Goal: Register for event/course

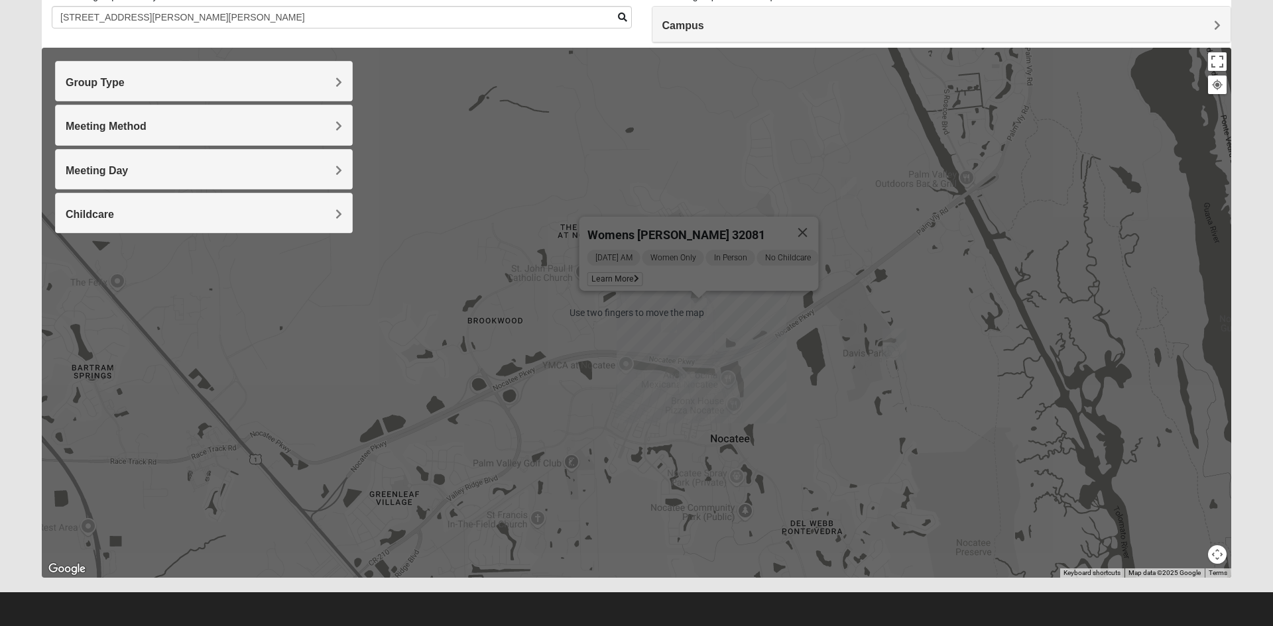
scroll to position [103, 0]
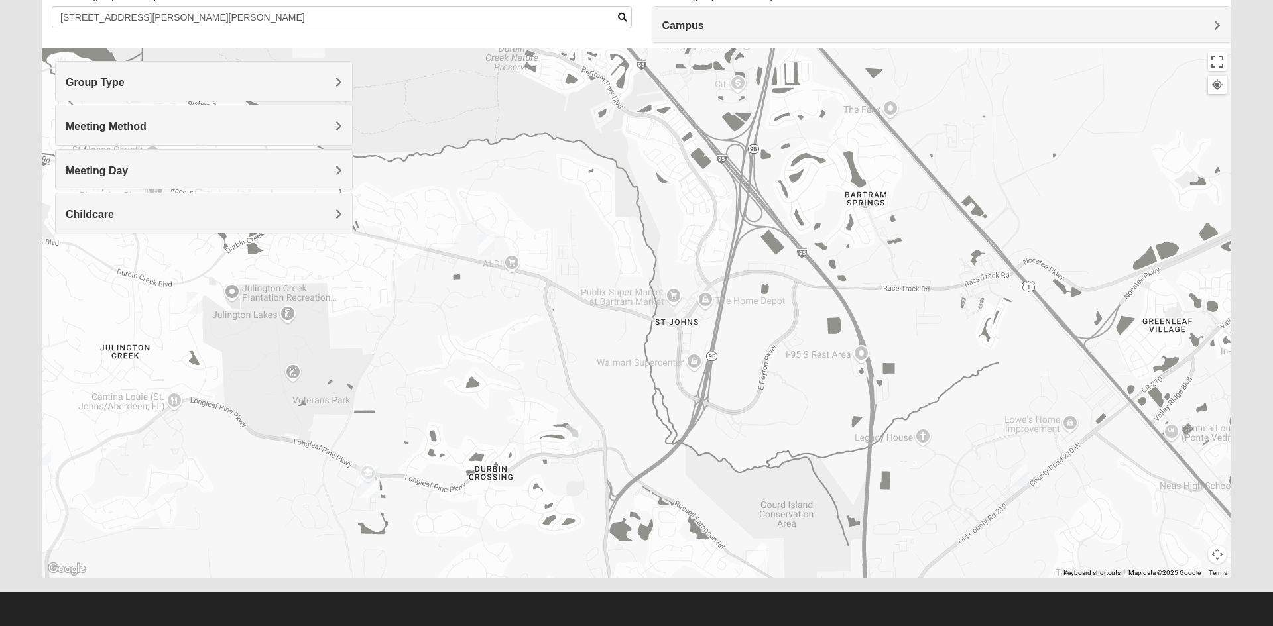
click at [316, 80] on h4 "Group Type" at bounding box center [204, 82] width 276 height 13
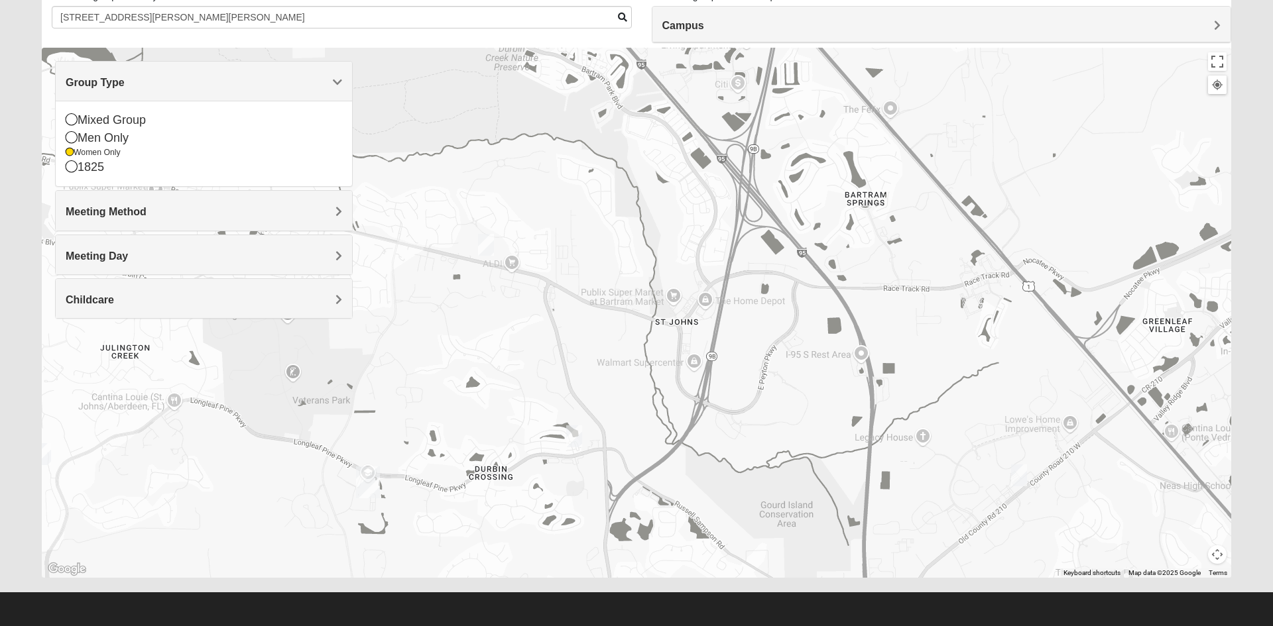
click at [70, 152] on icon at bounding box center [70, 152] width 8 height 8
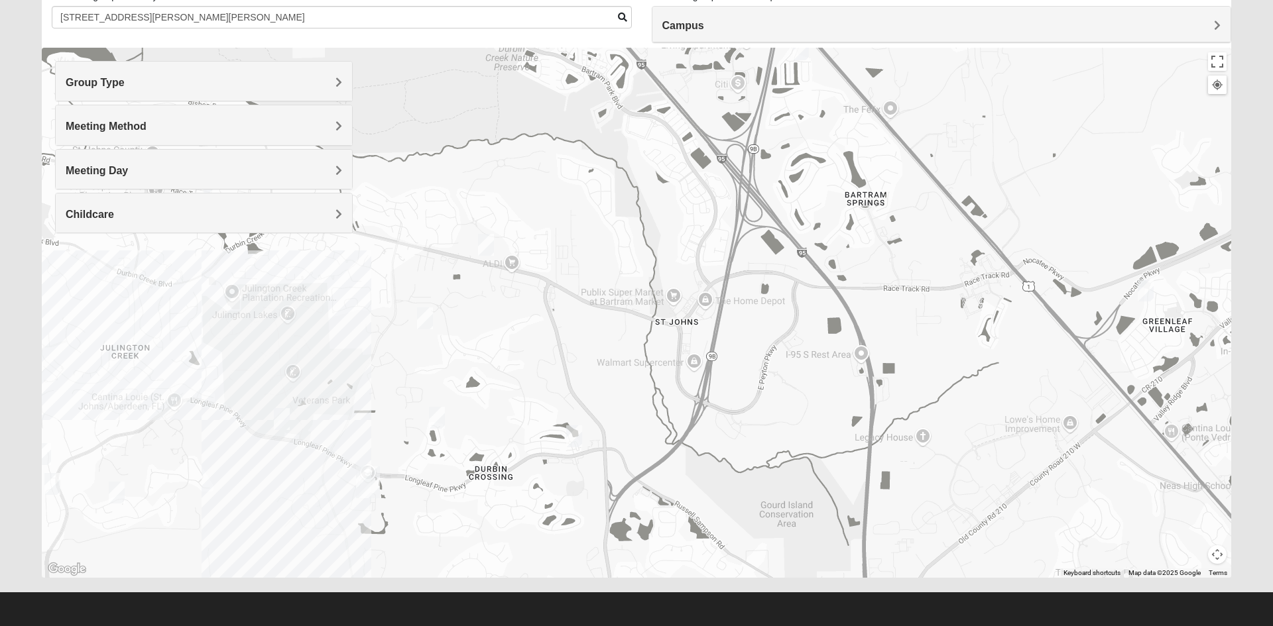
click at [87, 146] on div "Group Type Mixed Group Men Only Women Only 1825 Meeting Method In Person Online…" at bounding box center [204, 147] width 298 height 172
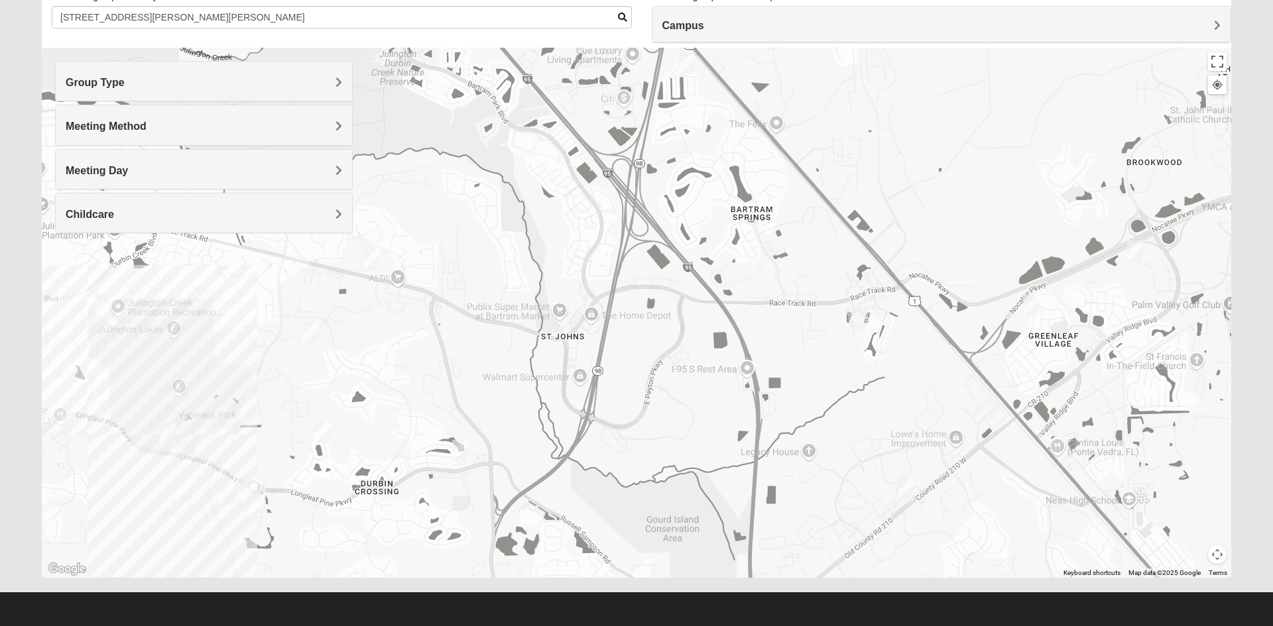
click at [142, 82] on h4 "Group Type" at bounding box center [204, 82] width 276 height 13
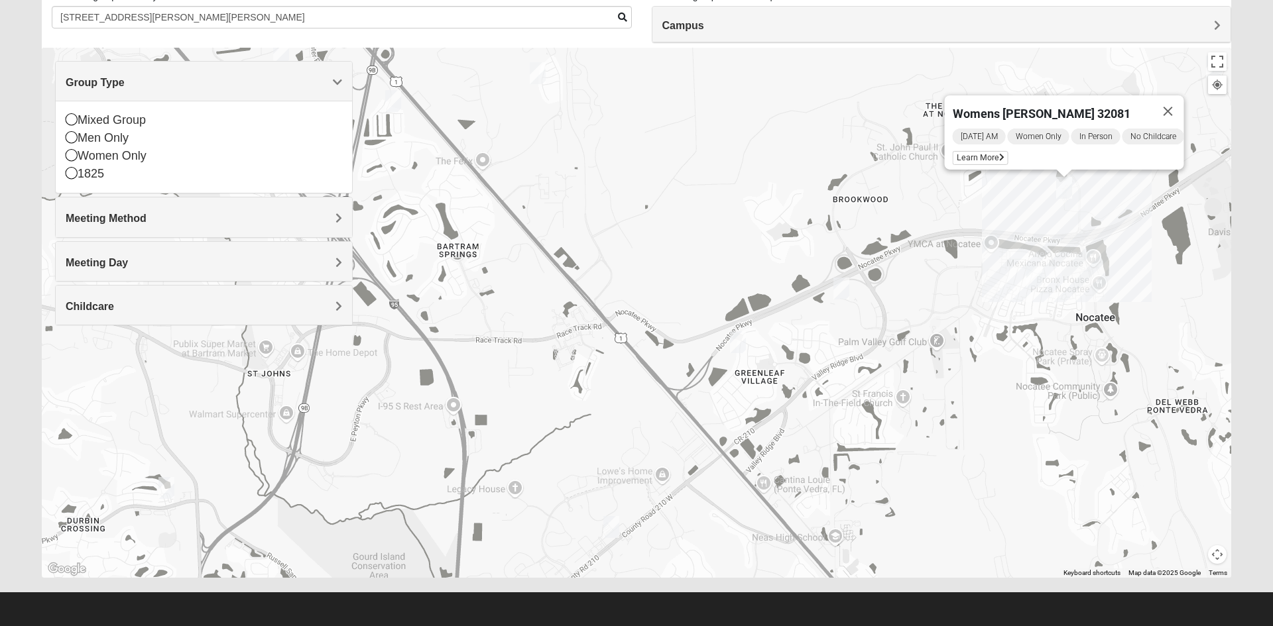
click at [76, 135] on icon at bounding box center [72, 137] width 12 height 12
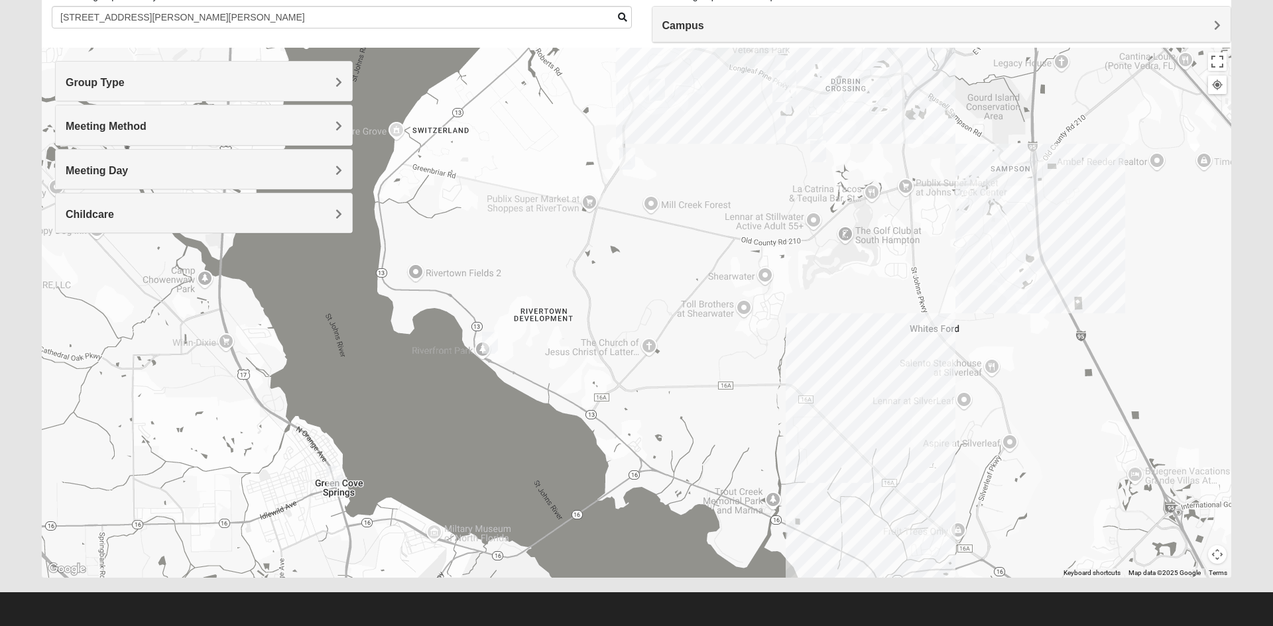
click at [499, 353] on img "Mens Contreras 32259" at bounding box center [490, 343] width 27 height 32
click at [413, 306] on span "Learn More" at bounding box center [413, 313] width 56 height 14
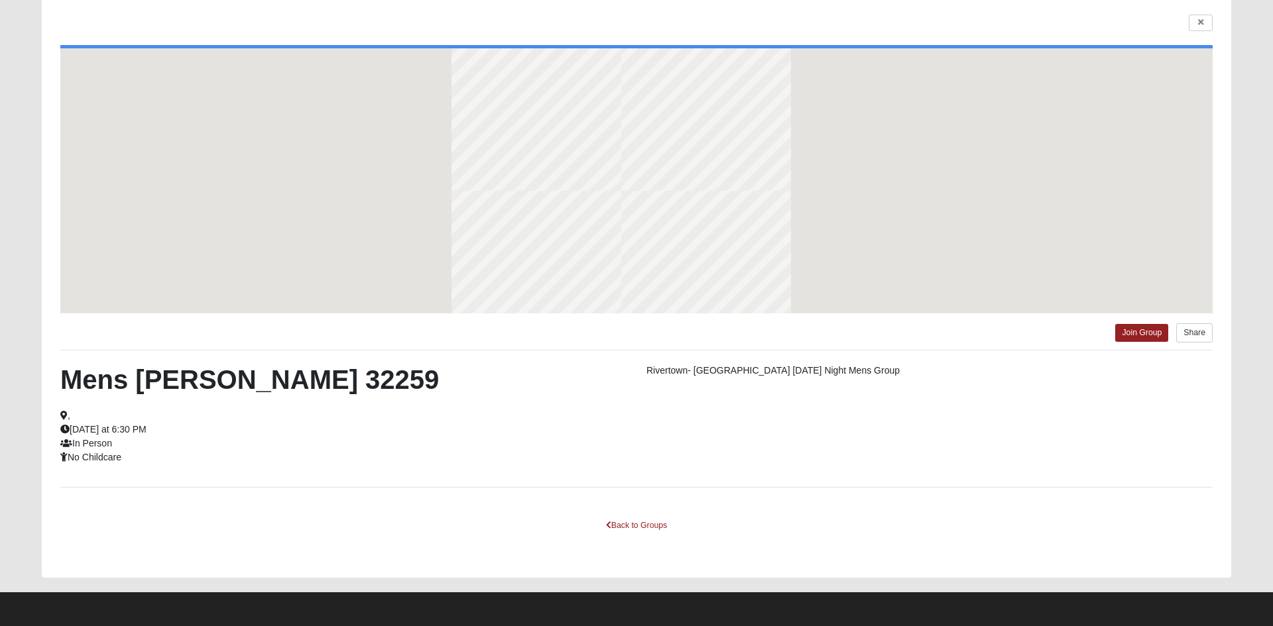
scroll to position [45, 0]
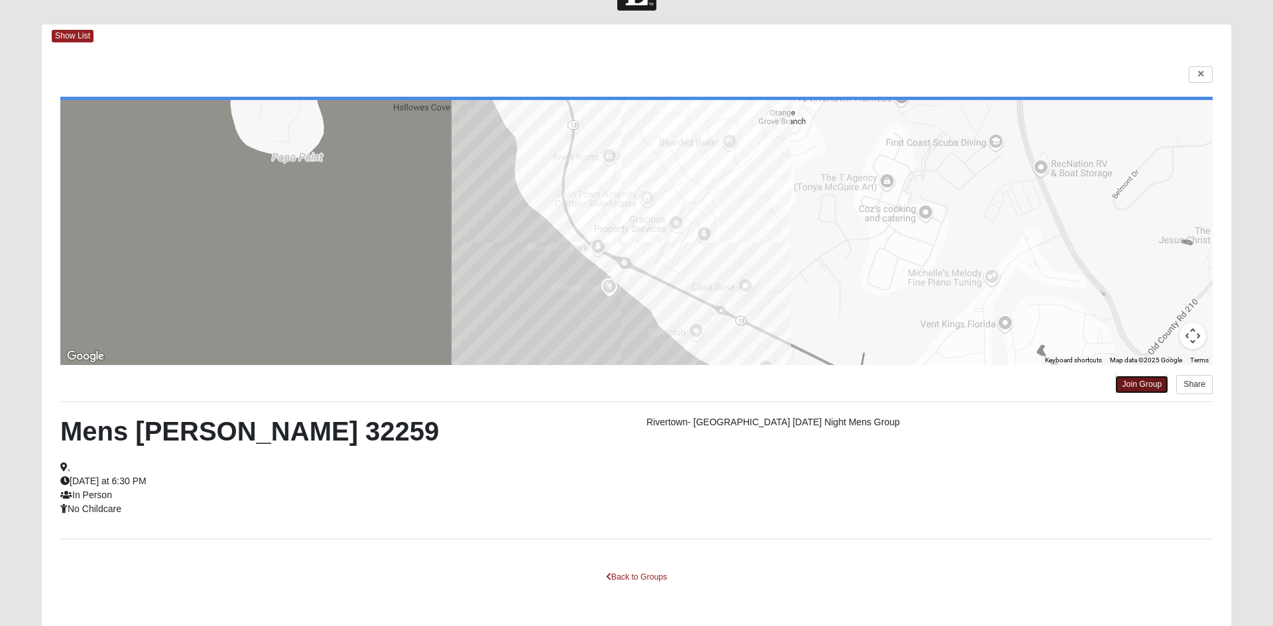
click at [1146, 384] on link "Join Group" at bounding box center [1141, 385] width 53 height 18
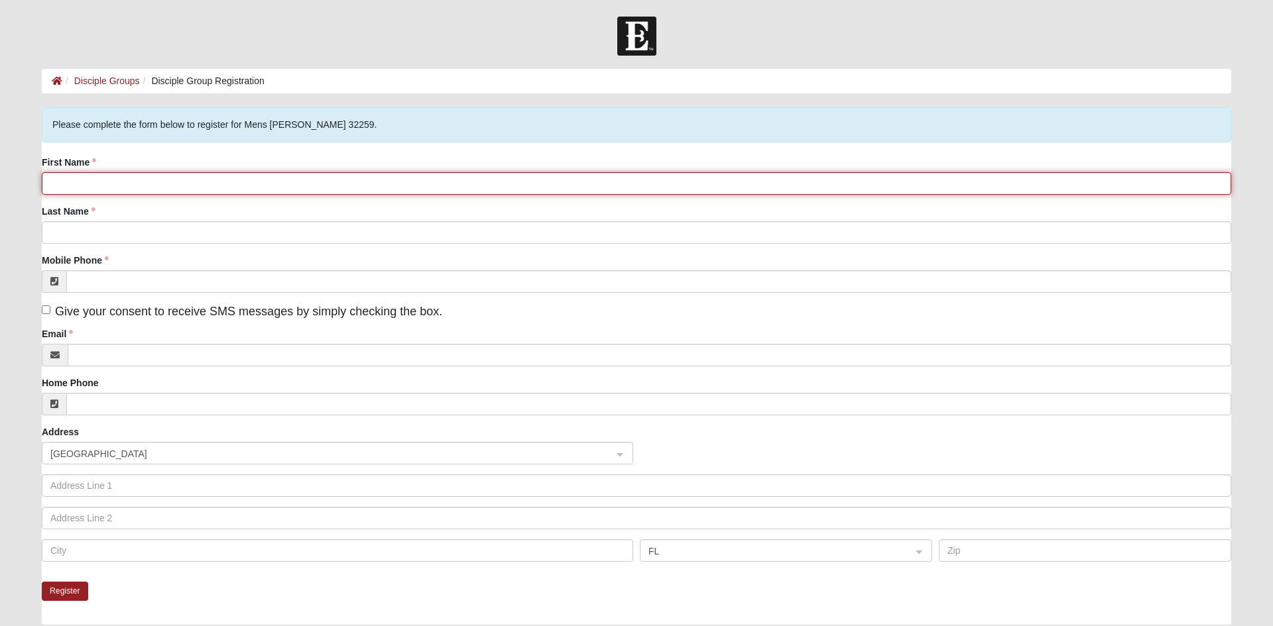
click at [198, 188] on input "First Name" at bounding box center [636, 183] width 1189 height 23
type input "[PERSON_NAME]"
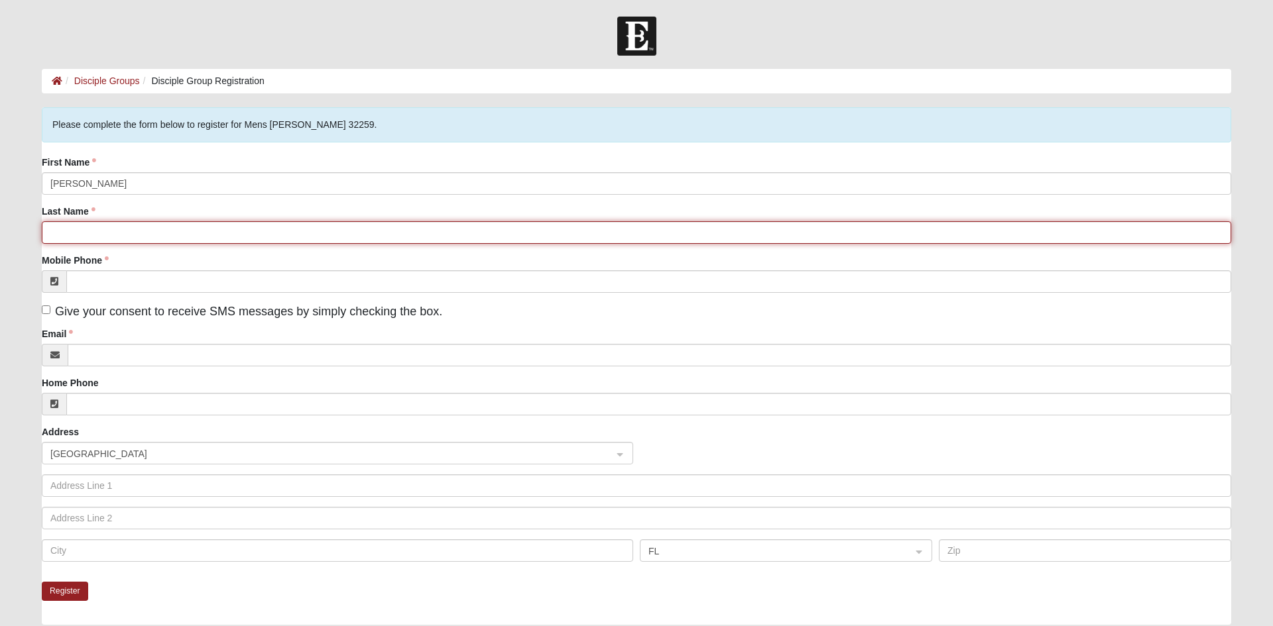
click at [184, 235] on input "Last Name" at bounding box center [636, 232] width 1189 height 23
type input "[PERSON_NAME]"
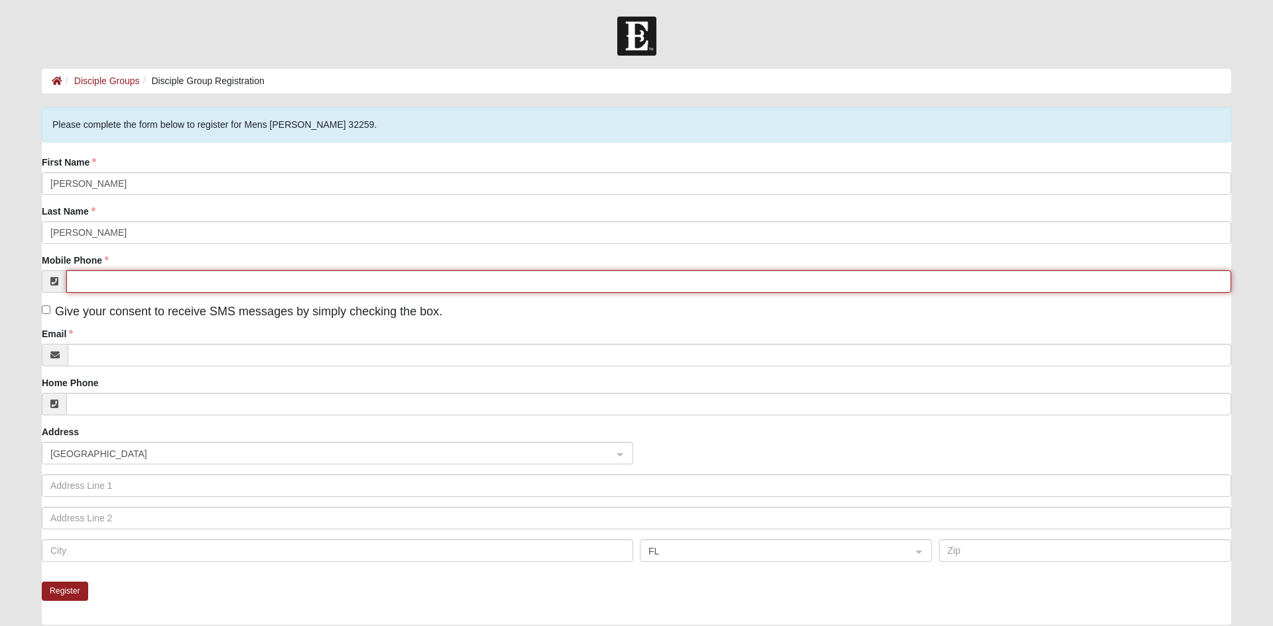
click at [152, 280] on input "Mobile Phone" at bounding box center [648, 281] width 1165 height 23
type input "[PHONE_NUMBER]"
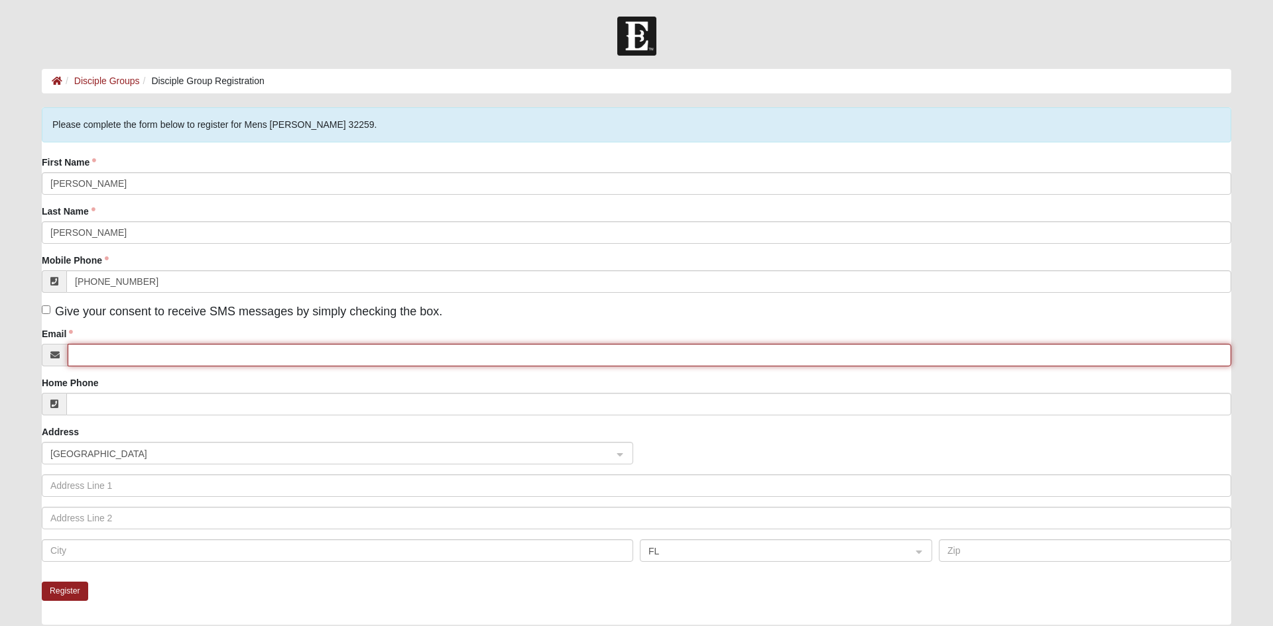
click at [141, 355] on input "Email" at bounding box center [649, 355] width 1163 height 23
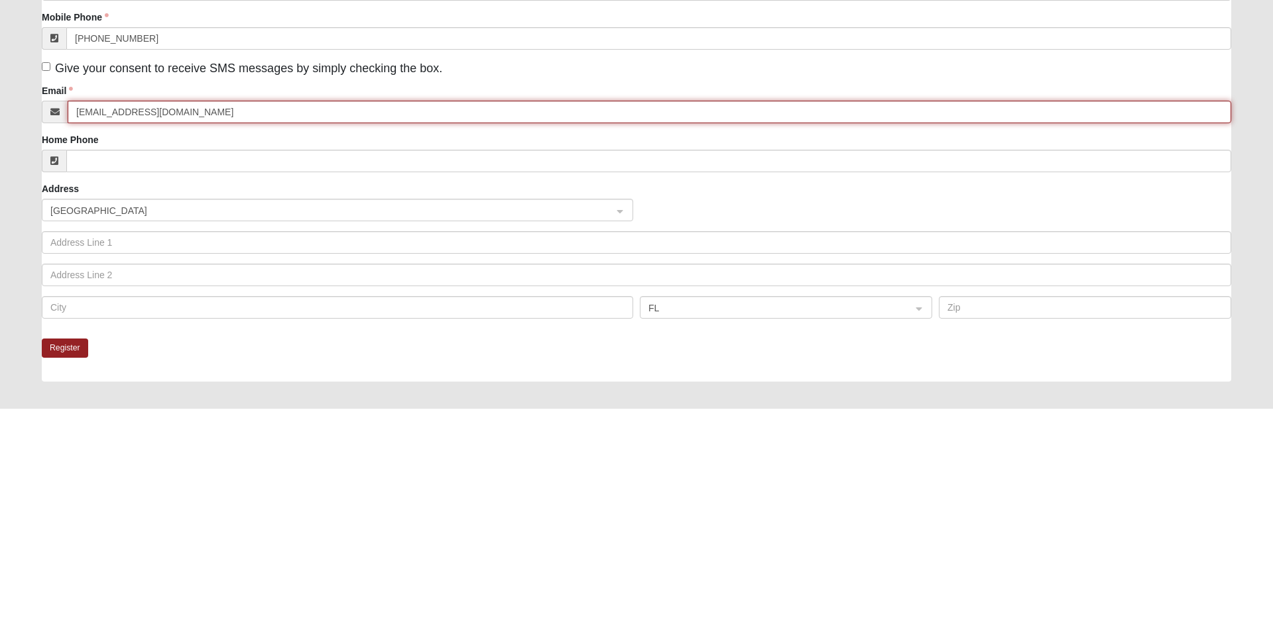
scroll to position [29, 0]
type input "Mikecsurfs@gmail.com"
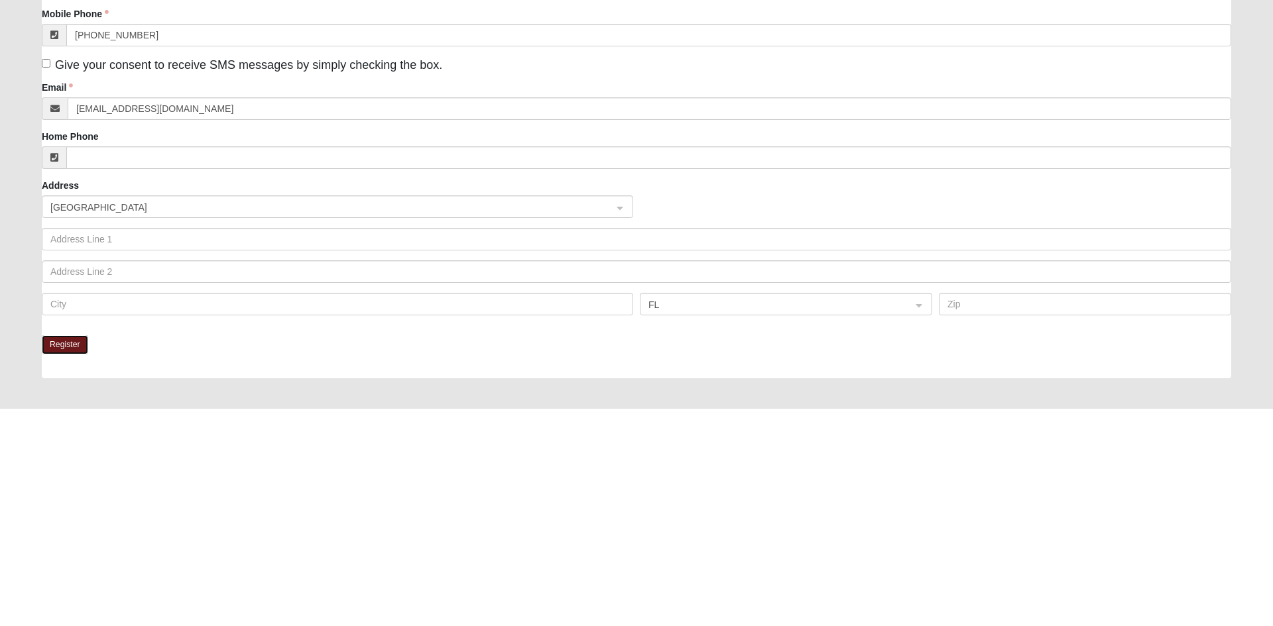
click at [62, 565] on button "Register" at bounding box center [65, 562] width 46 height 19
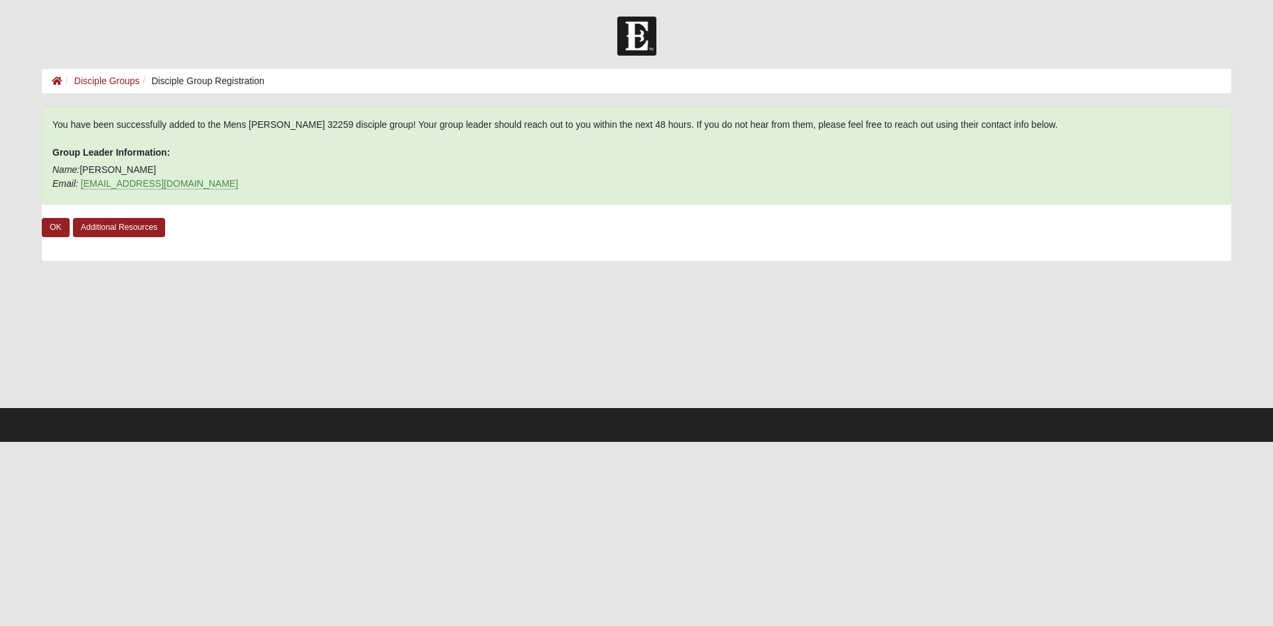
scroll to position [0, 0]
click at [54, 227] on link "OK" at bounding box center [56, 227] width 28 height 19
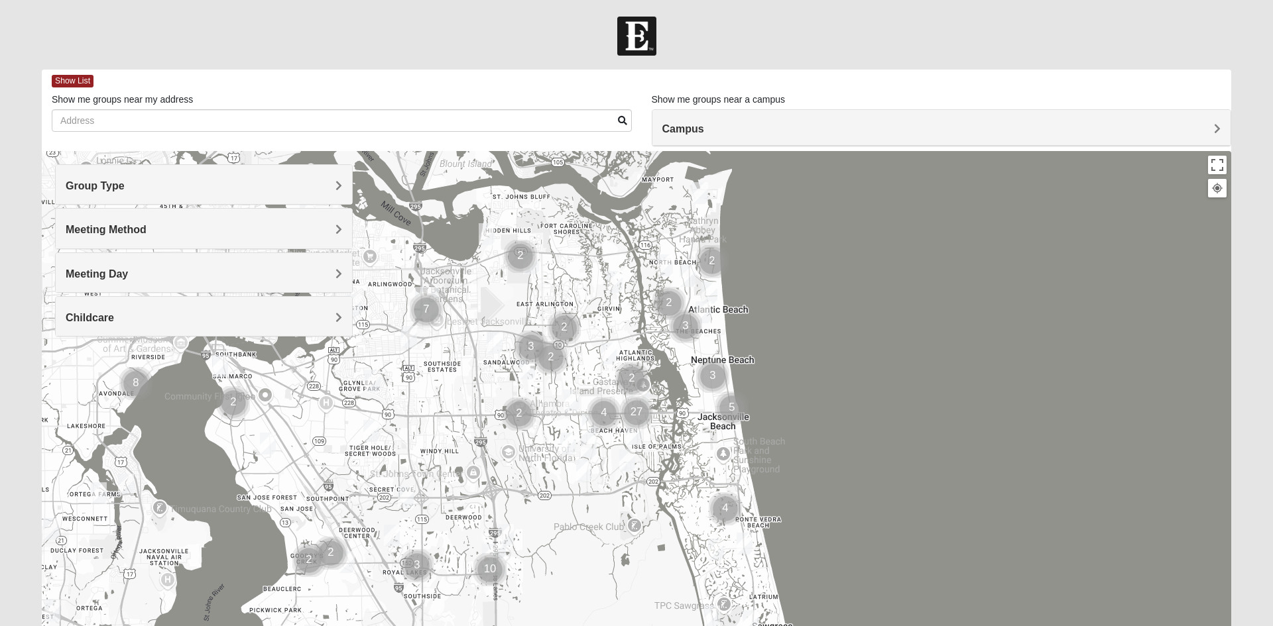
click at [89, 192] on span "Group Type" at bounding box center [95, 185] width 59 height 11
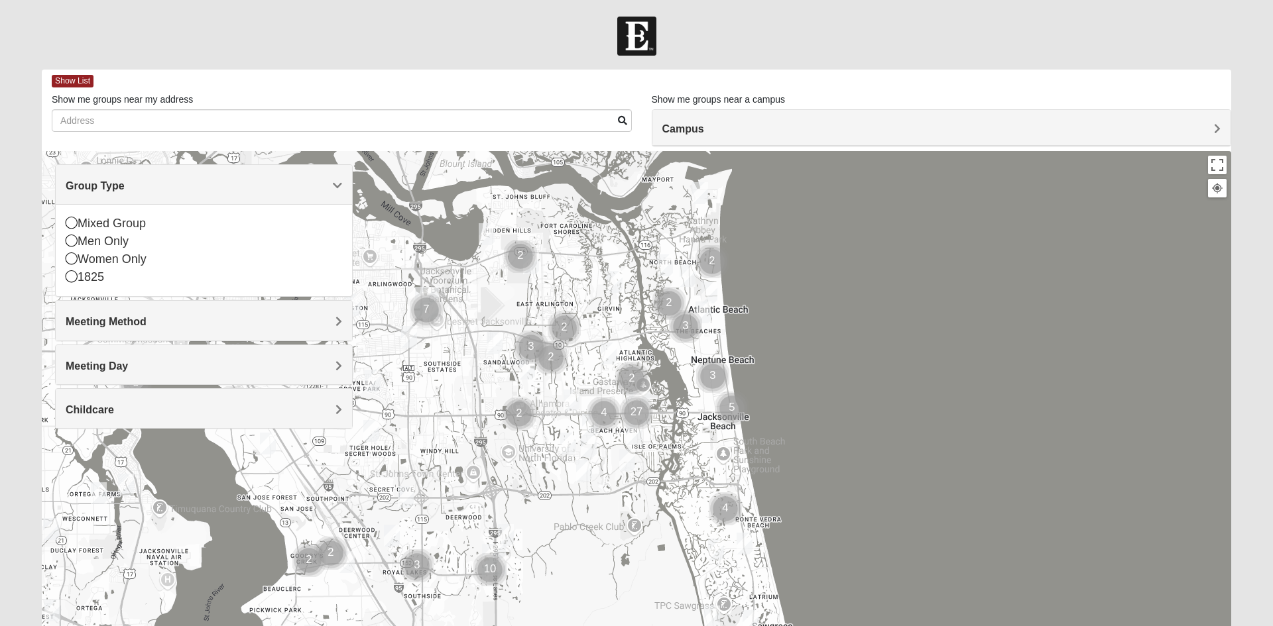
click at [72, 262] on icon at bounding box center [72, 259] width 12 height 12
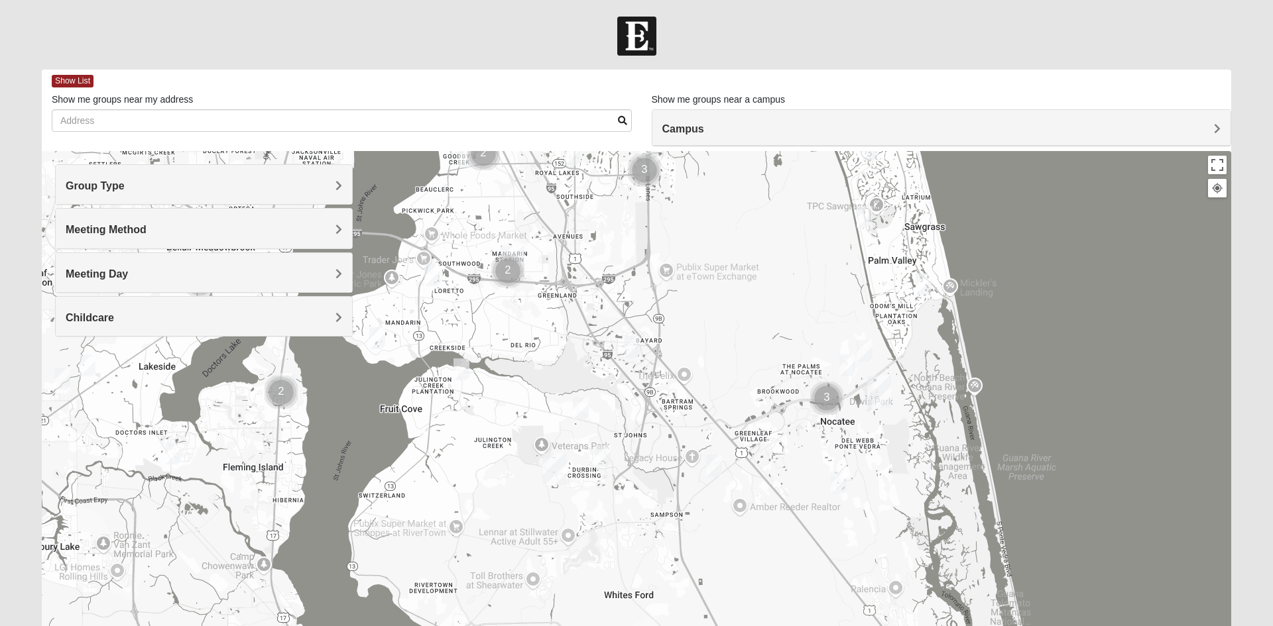
click at [654, 203] on div at bounding box center [636, 416] width 1189 height 530
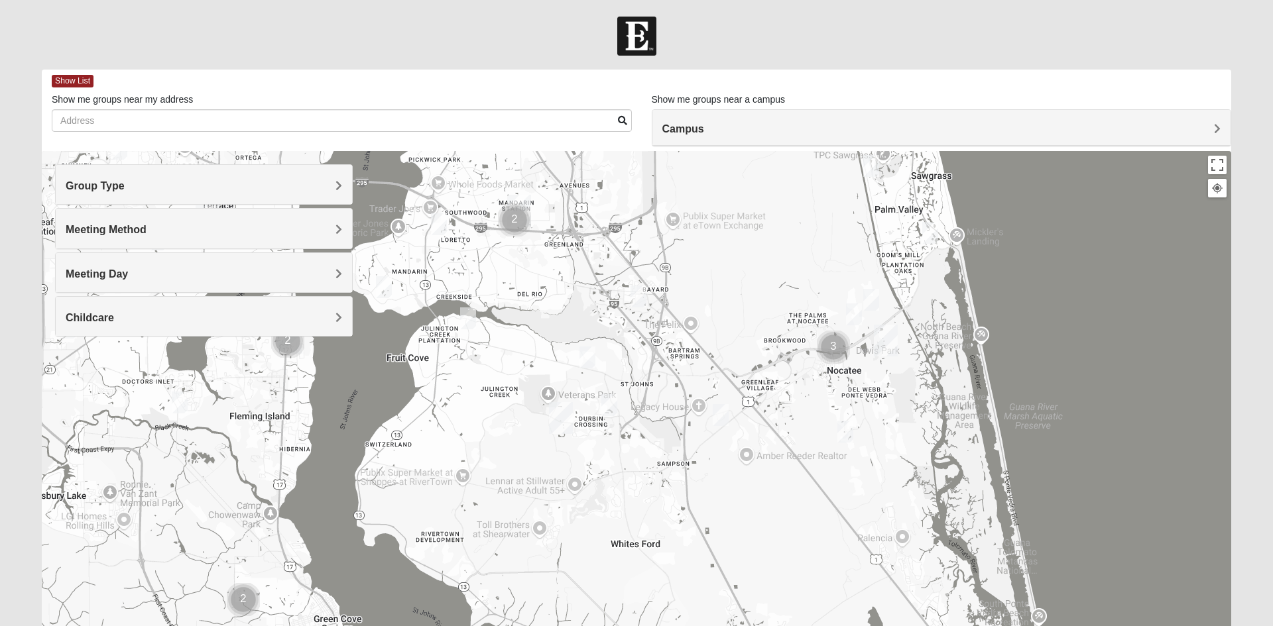
click at [608, 410] on img "Womens Caro 32259" at bounding box center [609, 405] width 27 height 32
click at [519, 369] on span "Learn More" at bounding box center [526, 376] width 56 height 14
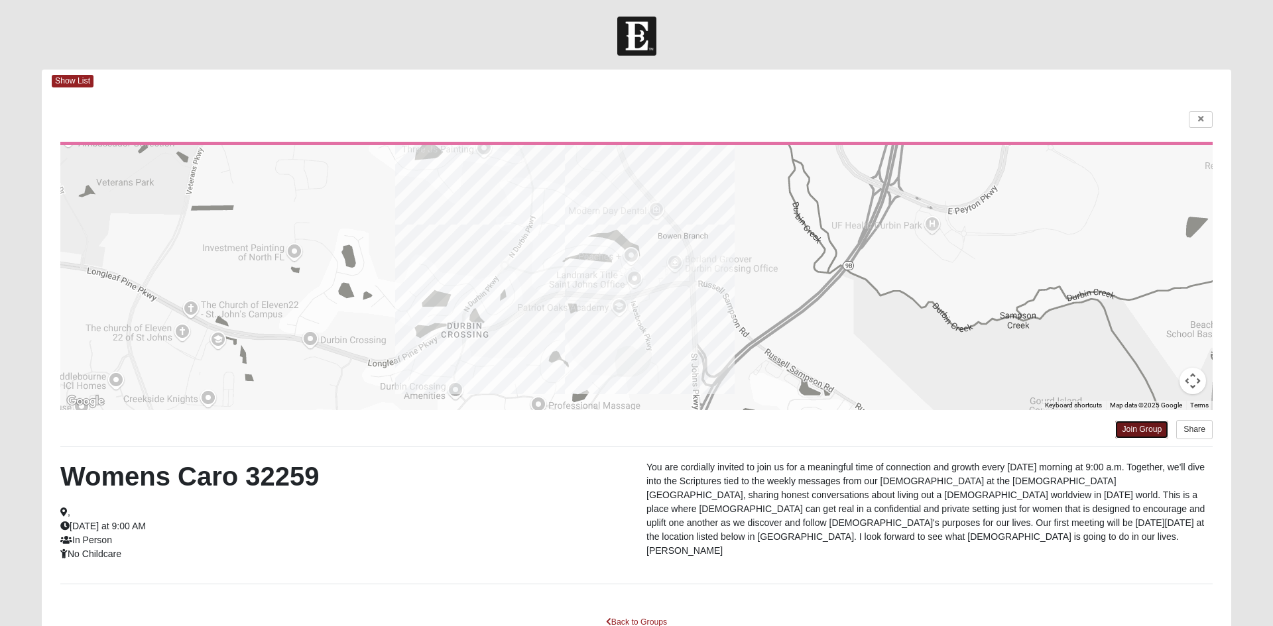
click at [1132, 430] on link "Join Group" at bounding box center [1141, 430] width 53 height 18
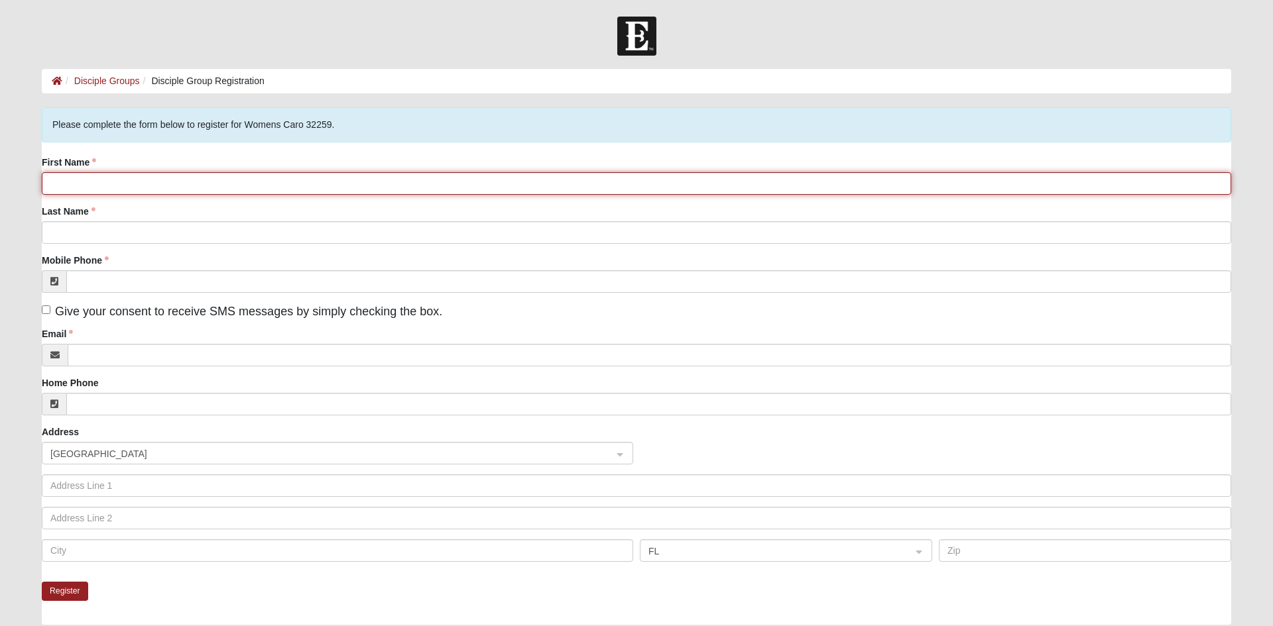
click at [70, 184] on input "First Name" at bounding box center [636, 183] width 1189 height 23
type input "K"
type input "Carrie"
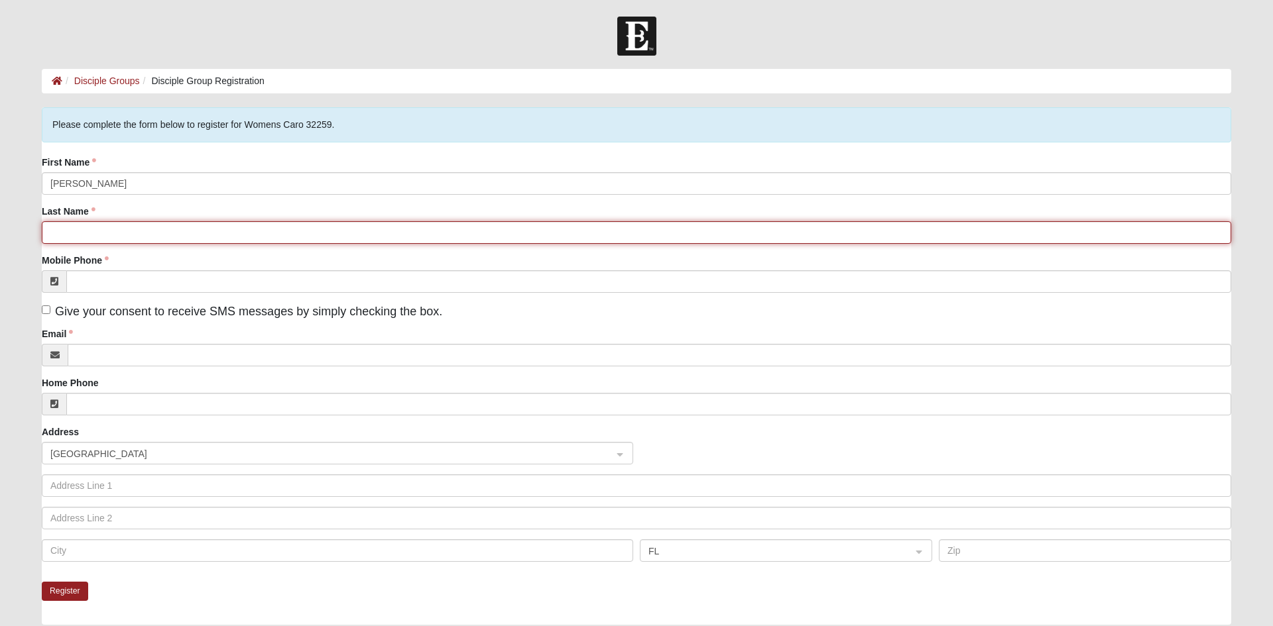
click at [147, 241] on input "Last Name" at bounding box center [636, 232] width 1189 height 23
type input "Hall"
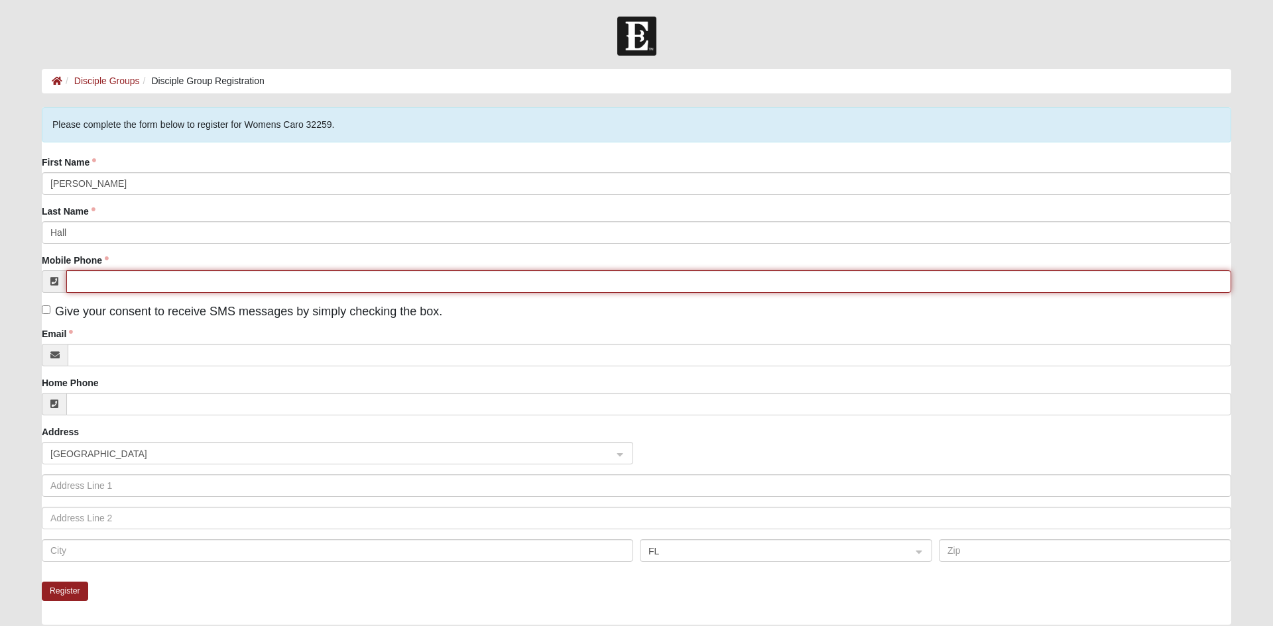
click at [118, 276] on input "Mobile Phone" at bounding box center [648, 281] width 1165 height 23
type input "(203) 912-5560"
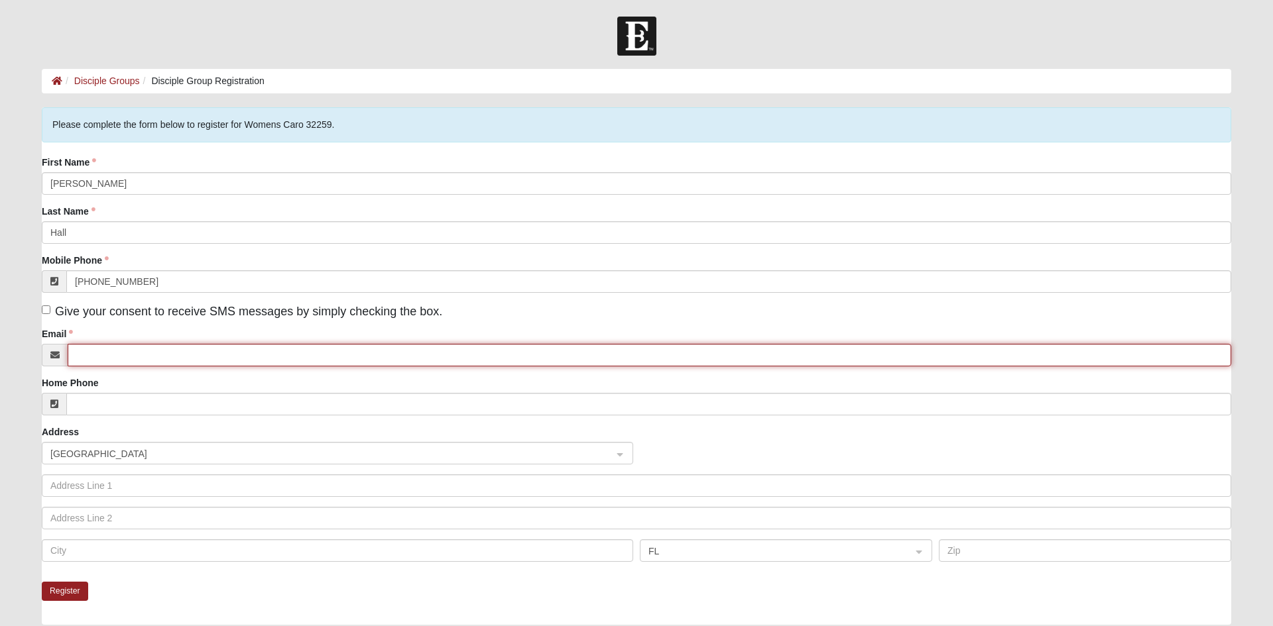
click at [115, 355] on input "Email" at bounding box center [649, 355] width 1163 height 23
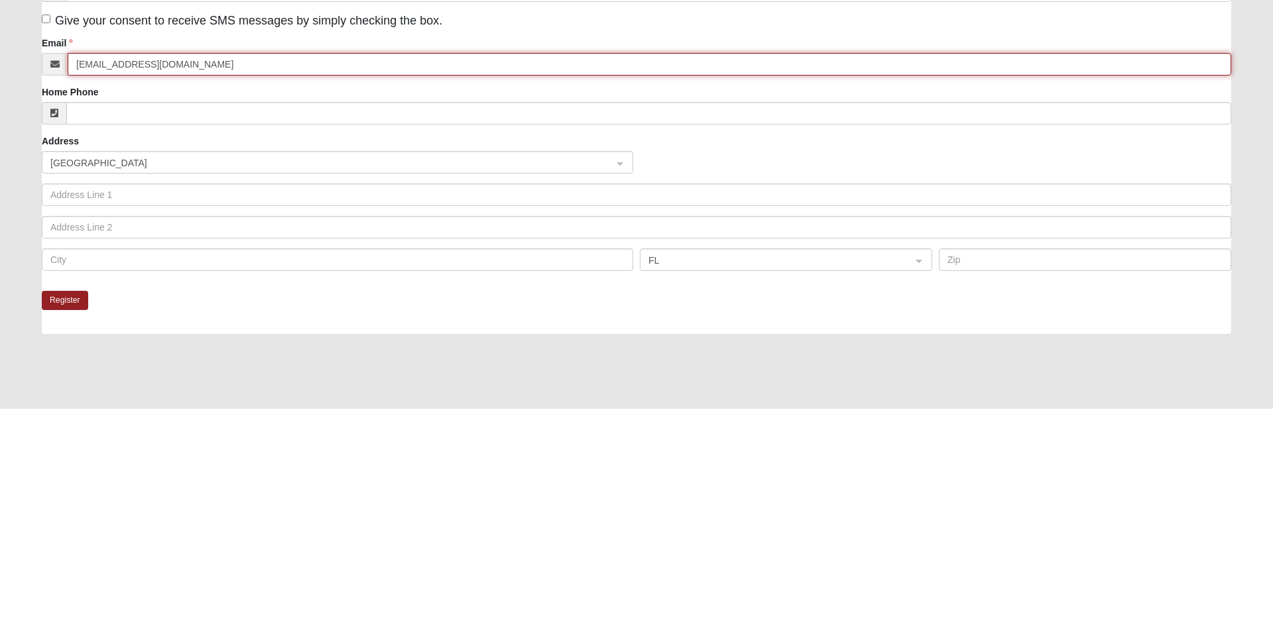
scroll to position [103, 0]
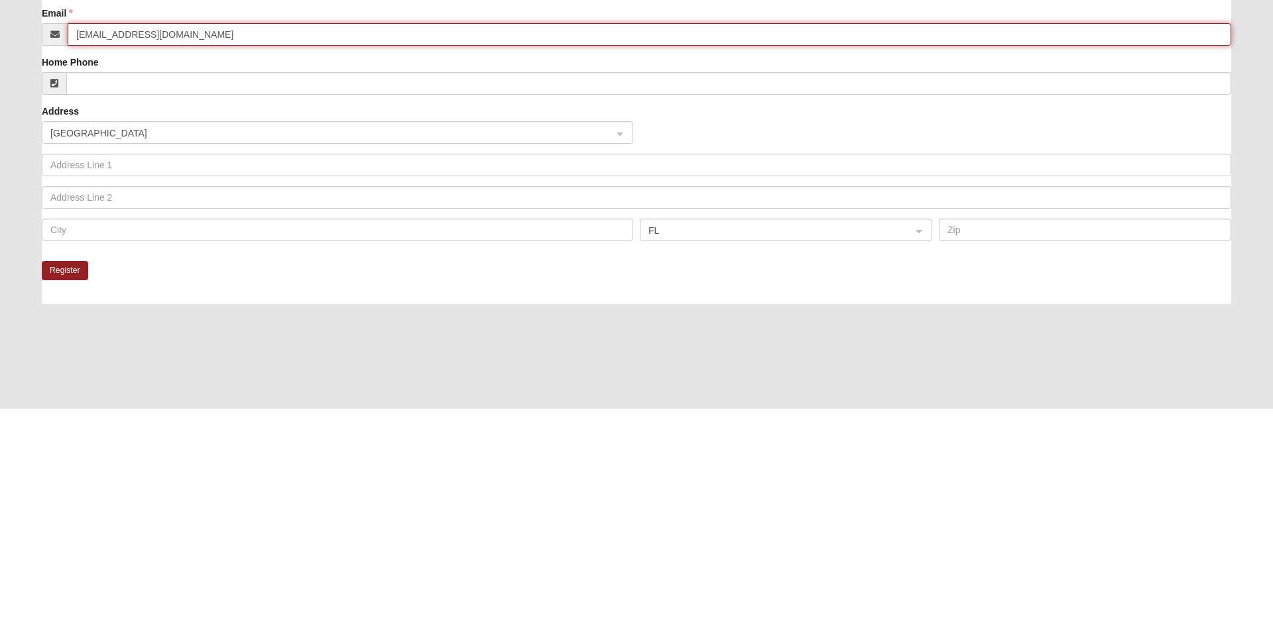
type input "Hallboyz@sbcglobal.net"
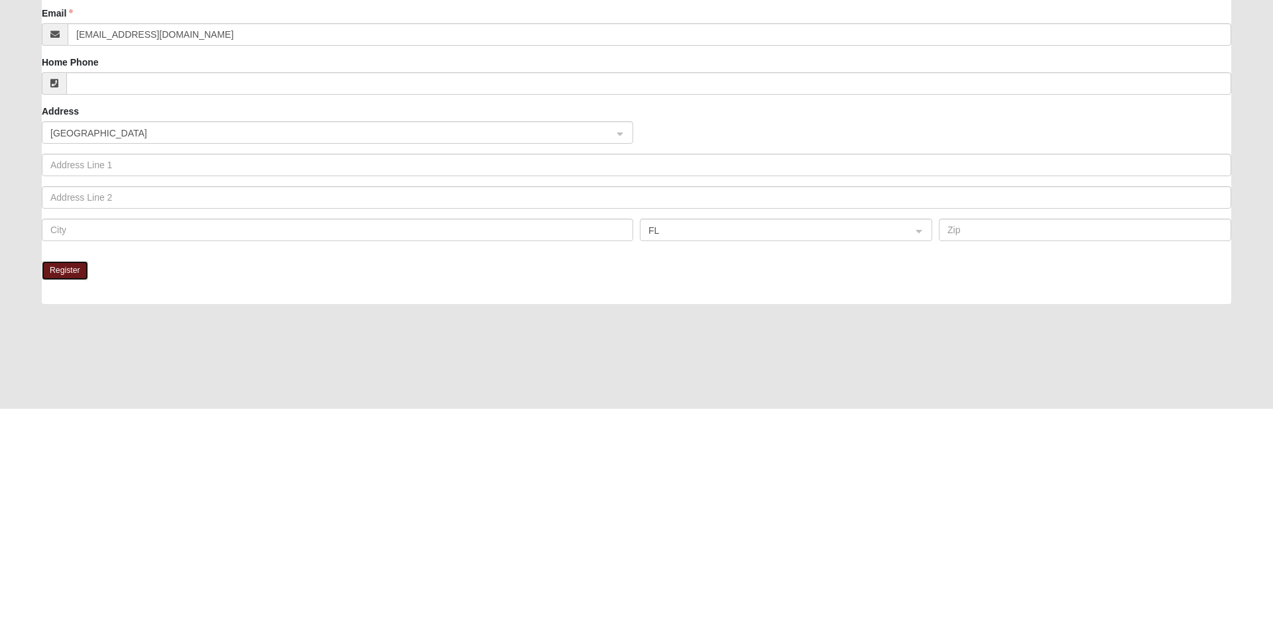
click at [56, 494] on button "Register" at bounding box center [65, 488] width 46 height 19
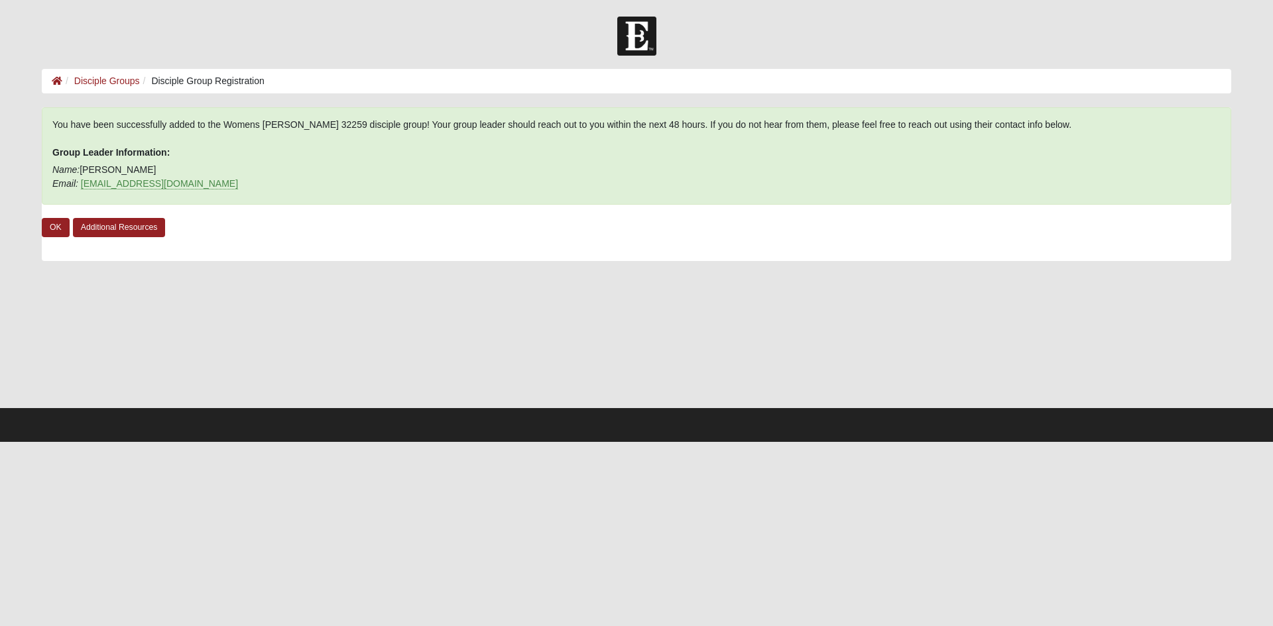
scroll to position [0, 0]
click at [52, 225] on link "OK" at bounding box center [56, 227] width 28 height 19
